Goal: Communication & Community: Answer question/provide support

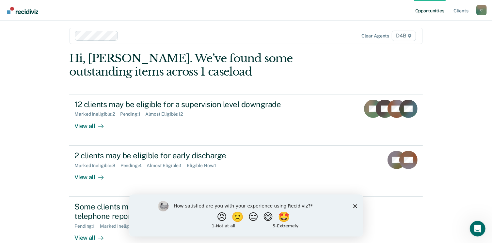
scroll to position [17, 0]
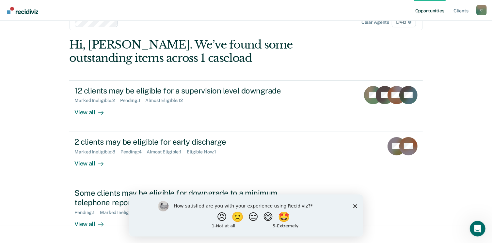
click at [356, 206] on icon "Close survey" at bounding box center [355, 206] width 4 height 4
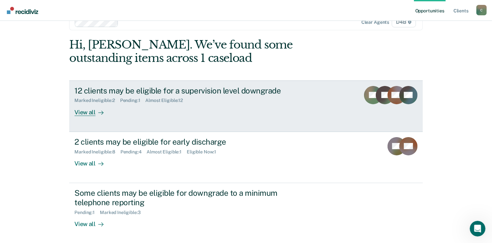
click at [376, 98] on rect at bounding box center [373, 95] width 18 height 18
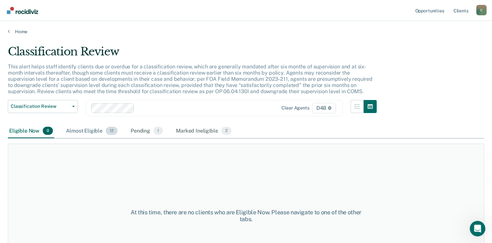
click at [86, 132] on div "Almost Eligible 12" at bounding box center [92, 131] width 54 height 14
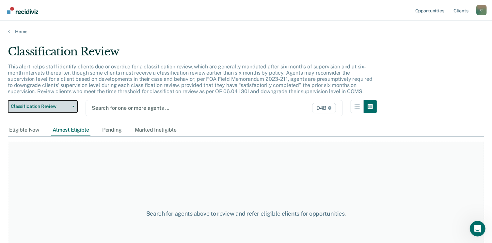
click at [70, 106] on span "button" at bounding box center [72, 106] width 5 height 1
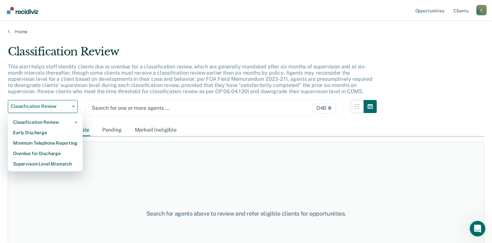
click at [265, 103] on div "Search for one or more agents … D4B" at bounding box center [214, 108] width 257 height 16
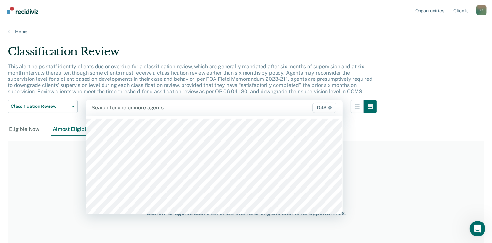
click at [401, 145] on div "Search for agents above to review and refer eligible clients for opportunities." at bounding box center [246, 213] width 476 height 144
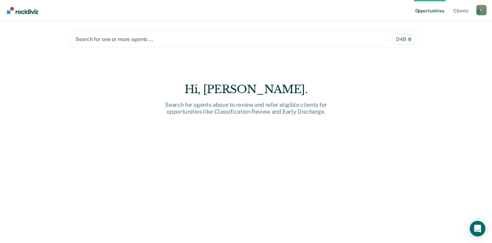
click at [411, 40] on icon at bounding box center [409, 40] width 3 height 4
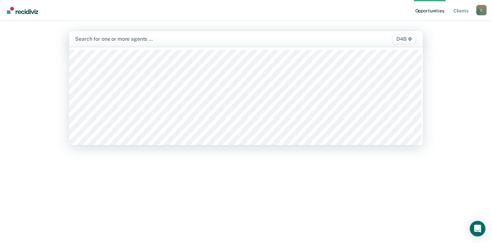
click at [411, 40] on icon at bounding box center [409, 39] width 3 height 4
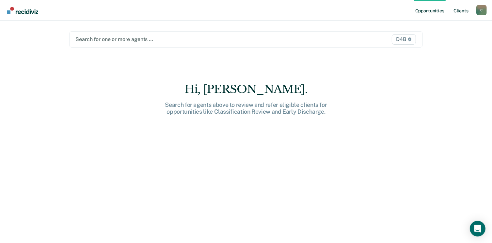
click at [465, 9] on link "Client s" at bounding box center [461, 10] width 18 height 21
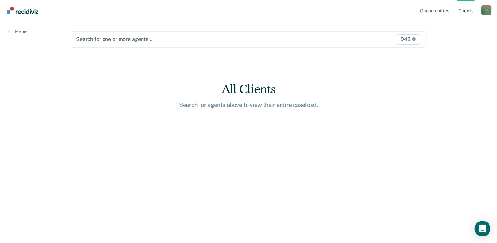
click at [402, 39] on span "D4B" at bounding box center [408, 39] width 24 height 10
click at [9, 30] on icon at bounding box center [9, 31] width 2 height 5
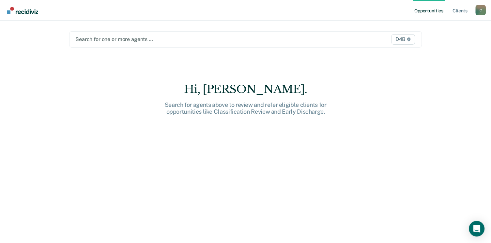
click at [432, 12] on link "Opportunities" at bounding box center [429, 10] width 32 height 21
click at [463, 9] on link "Client s" at bounding box center [460, 10] width 18 height 21
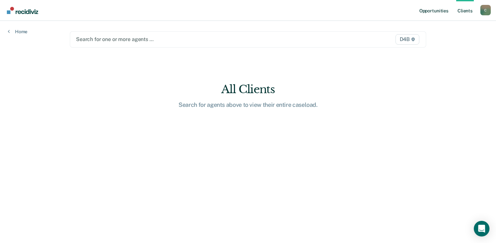
click at [430, 9] on link "Opportunities" at bounding box center [434, 10] width 32 height 21
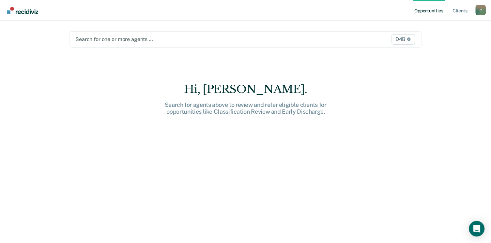
click at [29, 17] on link "Go to Recidiviz Home" at bounding box center [22, 10] width 35 height 21
click at [101, 39] on div at bounding box center [194, 40] width 238 height 8
click at [102, 38] on div at bounding box center [194, 40] width 238 height 8
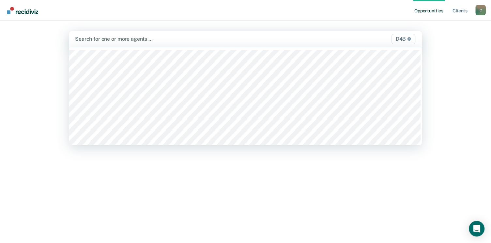
click at [102, 37] on div at bounding box center [194, 39] width 238 height 8
click at [411, 39] on icon at bounding box center [409, 39] width 3 height 4
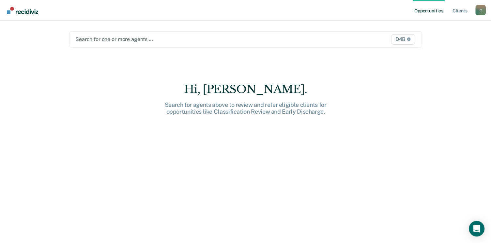
click at [7, 13] on img "Go to Recidiviz Home" at bounding box center [22, 10] width 31 height 7
click at [479, 12] on div "C" at bounding box center [481, 10] width 10 height 10
click at [479, 34] on div "Opportunities Client s CoxK10@michigan.gov C Profile How it works Log Out Searc…" at bounding box center [245, 121] width 491 height 243
click at [464, 12] on link "Client s" at bounding box center [460, 10] width 18 height 21
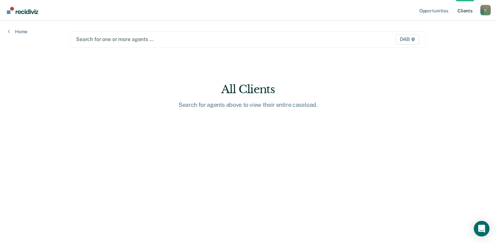
click at [487, 9] on div "C" at bounding box center [485, 10] width 10 height 10
click at [443, 44] on link "Log Out" at bounding box center [459, 43] width 53 height 6
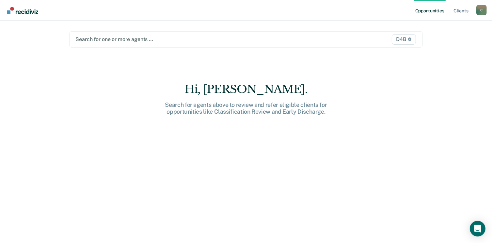
click at [146, 39] on div at bounding box center [194, 40] width 238 height 8
click at [413, 42] on span "D4B" at bounding box center [404, 39] width 24 height 10
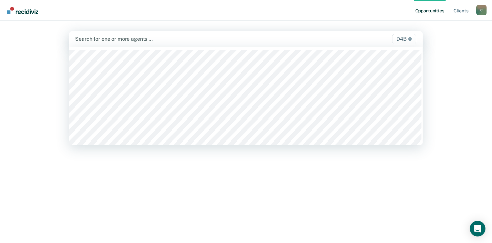
click at [408, 40] on span "D4B" at bounding box center [404, 39] width 24 height 10
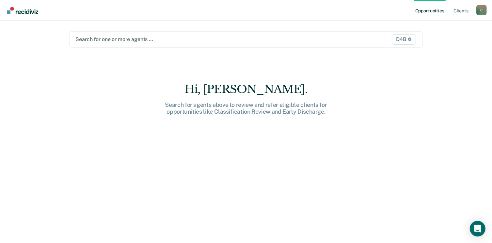
click at [408, 40] on span "D4B" at bounding box center [404, 39] width 24 height 10
click at [411, 39] on icon at bounding box center [410, 40] width 4 height 4
click at [13, 11] on img "Go to Recidiviz Home" at bounding box center [22, 10] width 31 height 7
click at [9, 10] on img "Go to Recidiviz Home" at bounding box center [22, 10] width 31 height 7
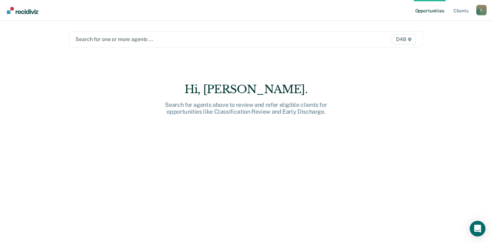
click at [435, 9] on link "Opportunities" at bounding box center [430, 10] width 32 height 21
click at [462, 12] on link "Client s" at bounding box center [461, 10] width 18 height 21
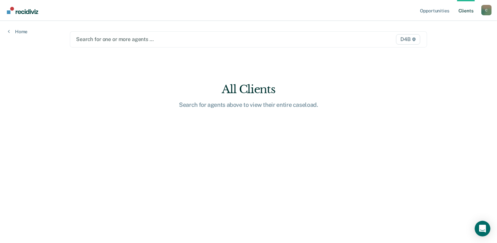
click at [465, 1] on link "Client s" at bounding box center [466, 10] width 18 height 21
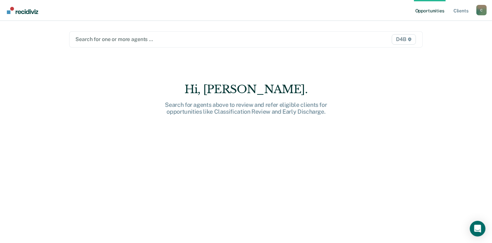
click at [9, 14] on link "Go to Recidiviz Home" at bounding box center [22, 10] width 35 height 21
click at [296, 157] on div "Hi, [PERSON_NAME]. Search for agents above to review and refer eligible clients…" at bounding box center [245, 168] width 353 height 170
click at [431, 0] on link "Opportunities" at bounding box center [430, 10] width 32 height 21
click at [9, 11] on img "Go to Recidiviz Home" at bounding box center [22, 10] width 31 height 7
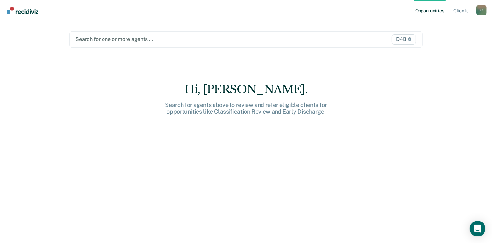
click at [9, 11] on img "Go to Recidiviz Home" at bounding box center [22, 10] width 31 height 7
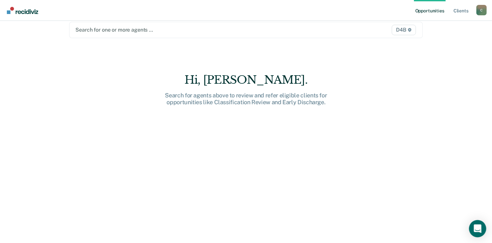
click at [474, 232] on icon "Open Intercom Messenger" at bounding box center [477, 229] width 8 height 8
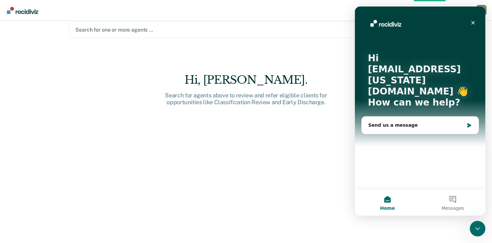
scroll to position [0, 0]
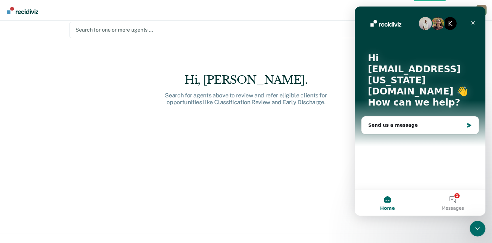
click at [387, 204] on button "Home" at bounding box center [386, 203] width 65 height 26
click at [452, 200] on button "1 Messages" at bounding box center [452, 203] width 65 height 26
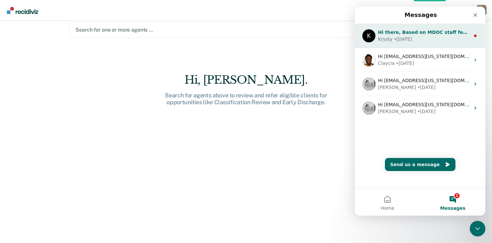
click at [449, 36] on div "Krysty • [DATE]" at bounding box center [424, 39] width 92 height 7
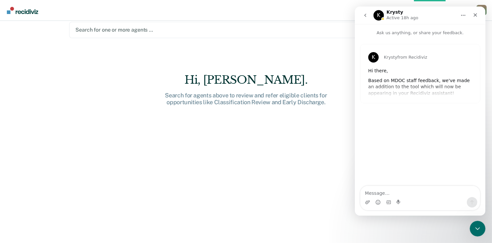
click at [399, 198] on div "Intercom messenger" at bounding box center [398, 202] width 5 height 10
click at [372, 192] on textarea "Message…" at bounding box center [419, 191] width 119 height 11
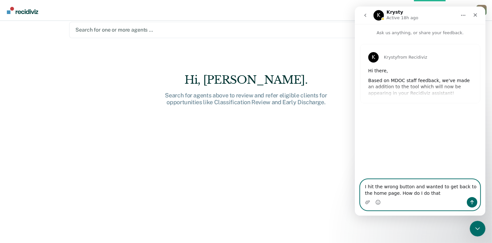
type textarea "I hit the wrong button and wanted to get back to the home page. How do I do tha…"
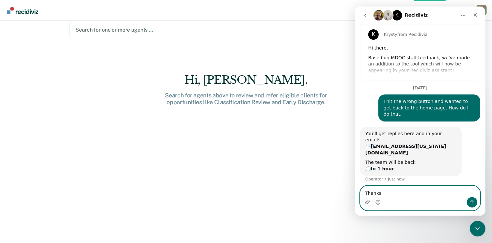
scroll to position [32, 0]
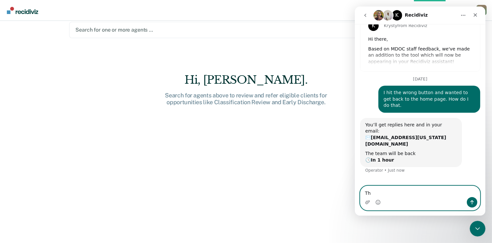
type textarea "T"
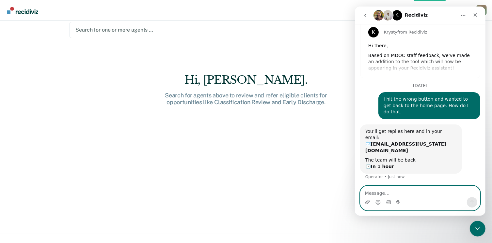
click at [386, 192] on textarea "Message…" at bounding box center [419, 191] width 119 height 11
click at [395, 15] on div "K" at bounding box center [396, 15] width 10 height 10
click at [364, 15] on icon "go back" at bounding box center [364, 15] width 5 height 5
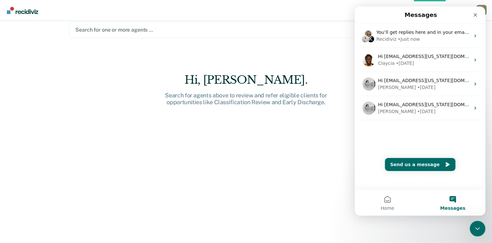
scroll to position [0, 0]
click at [476, 13] on icon "Close" at bounding box center [474, 14] width 5 height 5
